Goal: Task Accomplishment & Management: Complete application form

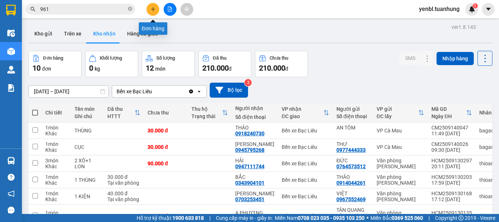
click at [149, 10] on button at bounding box center [152, 9] width 13 height 13
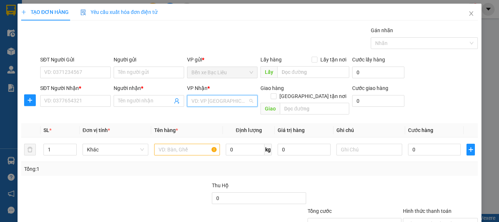
click at [199, 100] on input "search" at bounding box center [219, 100] width 57 height 11
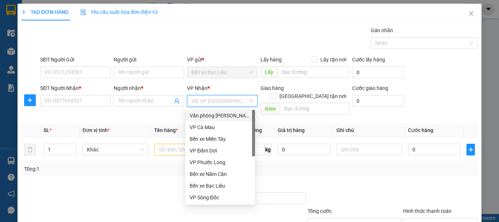
click at [210, 118] on div "Văn phòng [PERSON_NAME]" at bounding box center [219, 115] width 61 height 8
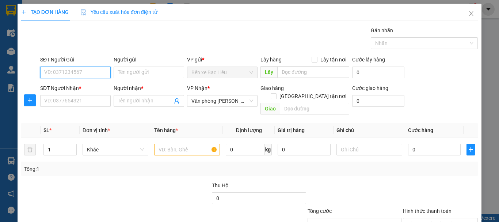
click at [67, 69] on input "SĐT Người Gửi" at bounding box center [75, 72] width 70 height 12
type input "0919708020"
click at [85, 85] on div "0919708020 - [PERSON_NAME]" at bounding box center [80, 87] width 72 height 8
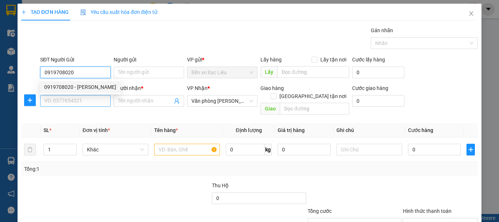
type input "CƯỜNG"
type input "0919708020"
click at [73, 97] on input "SĐT Người Nhận *" at bounding box center [75, 101] width 70 height 12
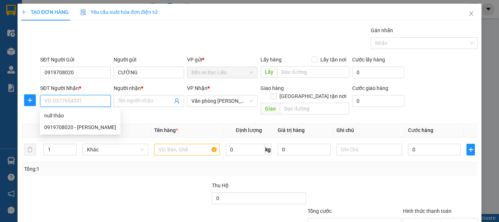
click at [68, 102] on input "SĐT Người Nhận *" at bounding box center [75, 101] width 70 height 12
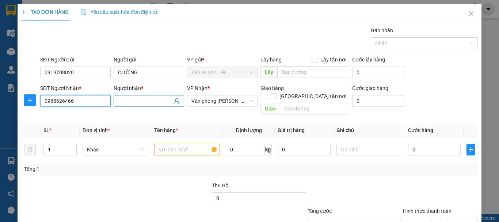
type input "0988626466"
click at [130, 97] on input "Người nhận *" at bounding box center [145, 101] width 54 height 8
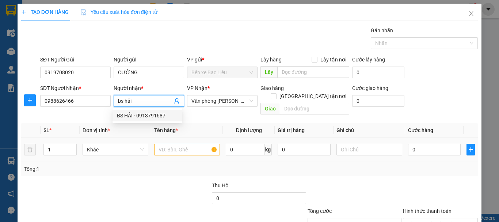
type input "bs hải"
click at [171, 145] on input "text" at bounding box center [187, 149] width 66 height 12
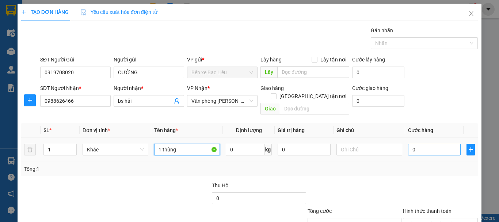
type input "1 thùng"
click at [416, 143] on input "0" at bounding box center [434, 149] width 53 height 12
type input "3"
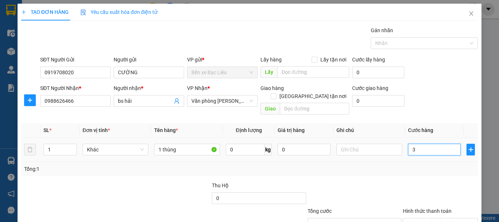
type input "30"
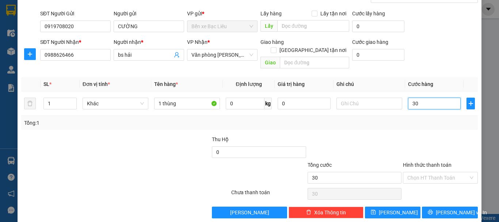
scroll to position [49, 0]
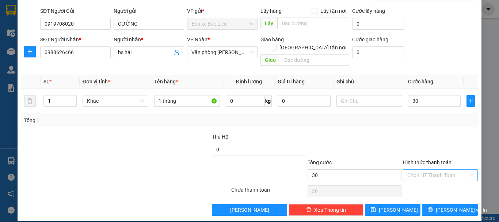
type input "30.000"
click at [407, 169] on input "Hình thức thanh toán" at bounding box center [437, 174] width 61 height 11
drag, startPoint x: 420, startPoint y: 178, endPoint x: 423, endPoint y: 191, distance: 12.3
click at [420, 179] on div "Tại văn phòng" at bounding box center [435, 181] width 65 height 8
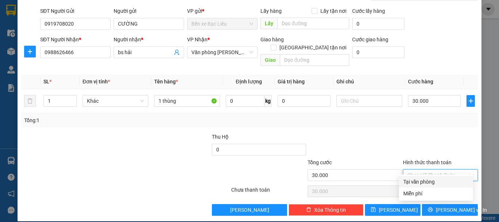
type input "0"
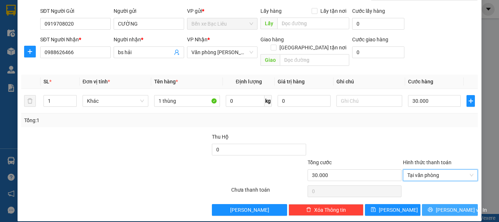
drag, startPoint x: 426, startPoint y: 201, endPoint x: 441, endPoint y: 188, distance: 19.9
click at [430, 204] on button "[PERSON_NAME] và In" at bounding box center [450, 210] width 56 height 12
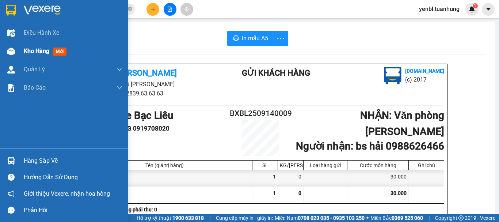
click at [32, 54] on span "Kho hàng" at bounding box center [37, 50] width 26 height 7
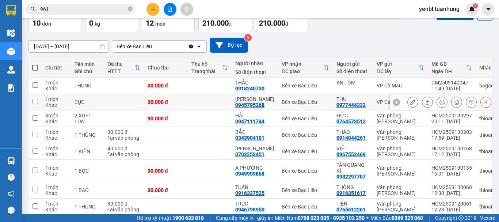
scroll to position [39, 0]
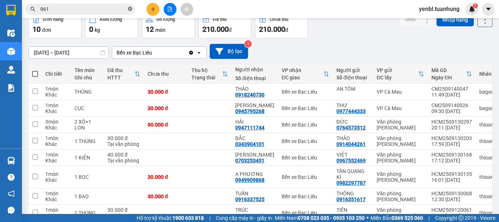
click at [130, 10] on icon "close-circle" at bounding box center [130, 9] width 4 height 4
click at [88, 10] on input "text" at bounding box center [83, 9] width 86 height 8
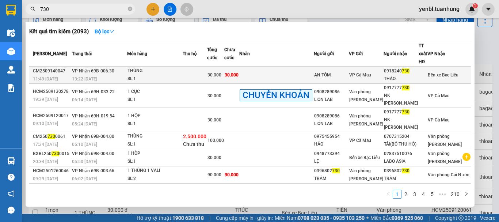
type input "730"
click at [408, 74] on div "0918240 730" at bounding box center [401, 71] width 34 height 8
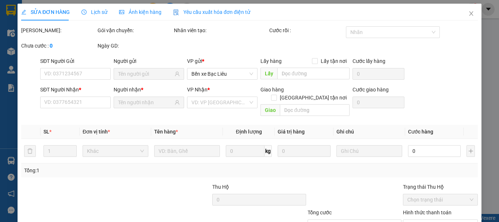
type input "AN TÔM"
type input "0918240730"
type input "THẢO"
type input "30.000"
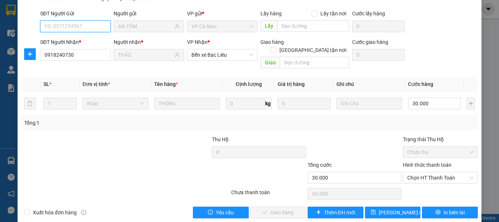
scroll to position [58, 0]
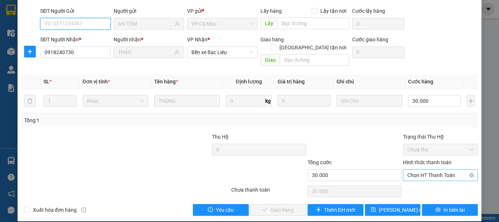
click at [413, 169] on span "Chọn HT Thanh Toán" at bounding box center [440, 174] width 66 height 11
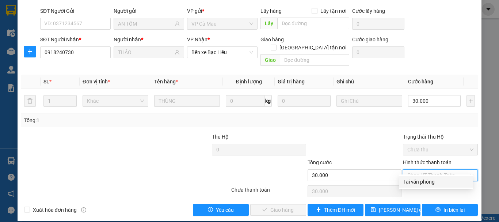
click at [415, 179] on div "Tại văn phòng" at bounding box center [435, 181] width 65 height 8
type input "0"
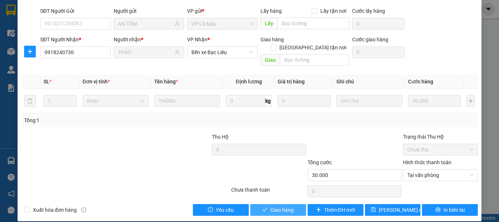
drag, startPoint x: 276, startPoint y: 200, endPoint x: 313, endPoint y: 186, distance: 39.2
click at [277, 205] on span "Giao hàng" at bounding box center [281, 209] width 23 height 8
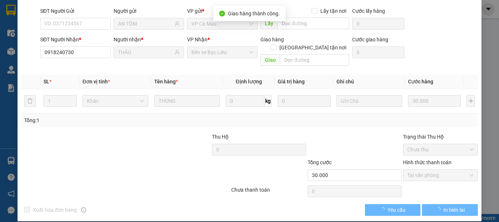
scroll to position [50, 0]
